Goal: Task Accomplishment & Management: Use online tool/utility

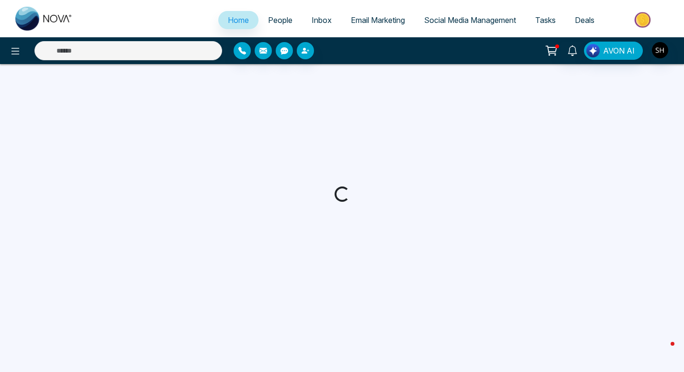
select select "*"
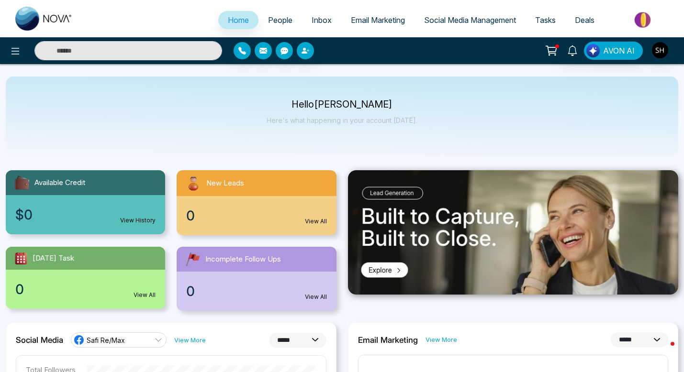
click at [468, 17] on span "Social Media Management" at bounding box center [470, 20] width 92 height 10
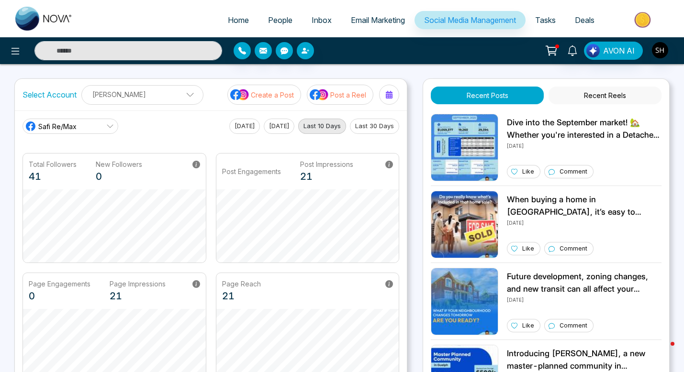
click at [339, 95] on p "Post a Reel" at bounding box center [348, 95] width 36 height 10
